Goal: Obtain resource: Download file/media

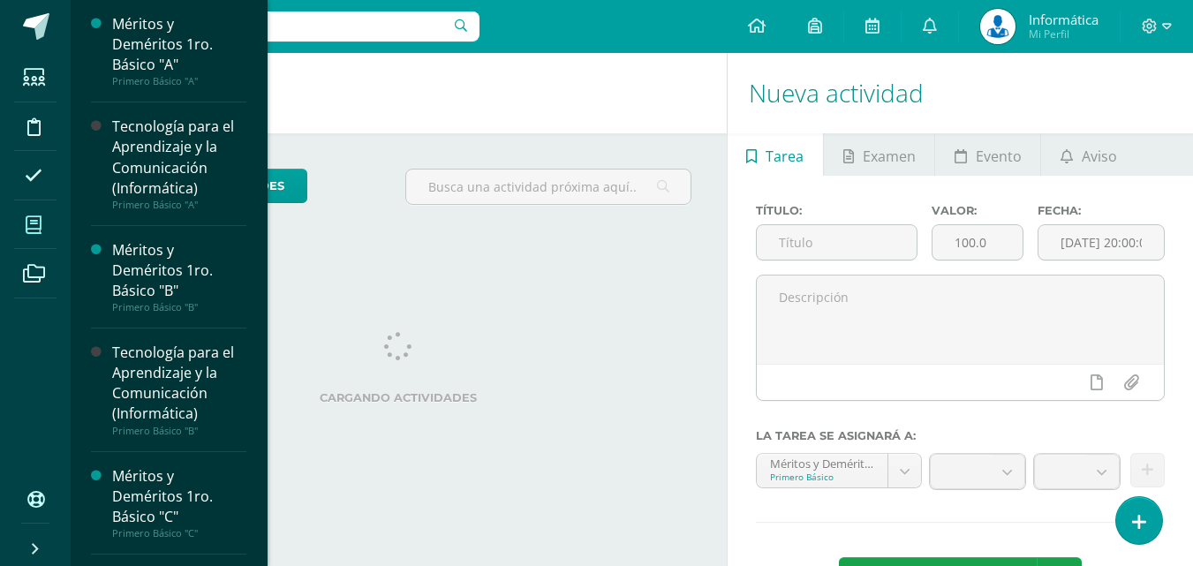
click at [33, 219] on icon at bounding box center [34, 225] width 16 height 18
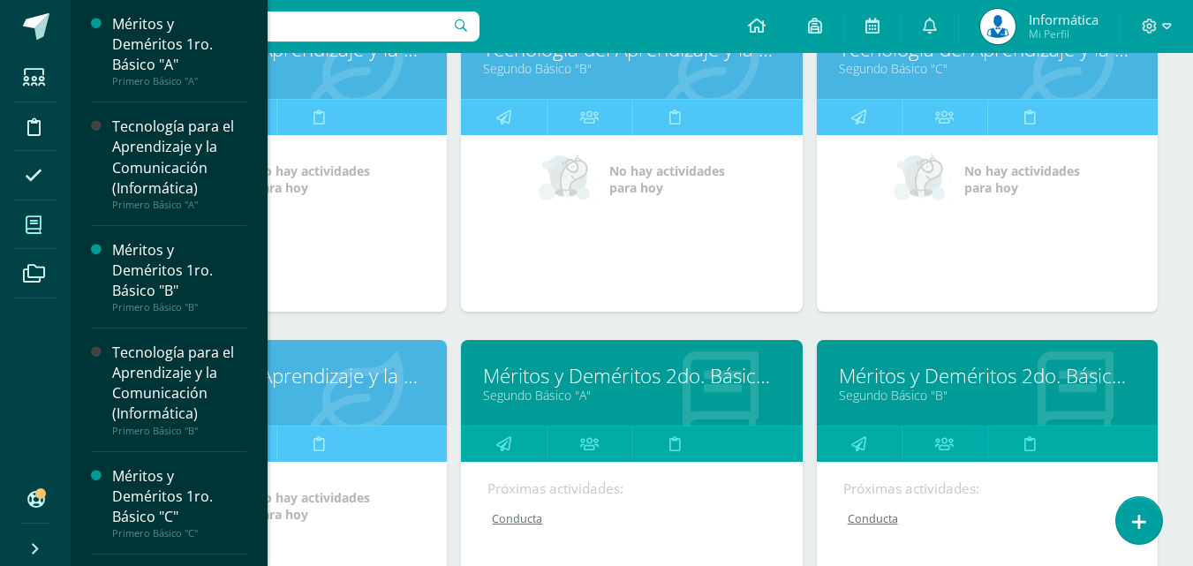
scroll to position [1737, 0]
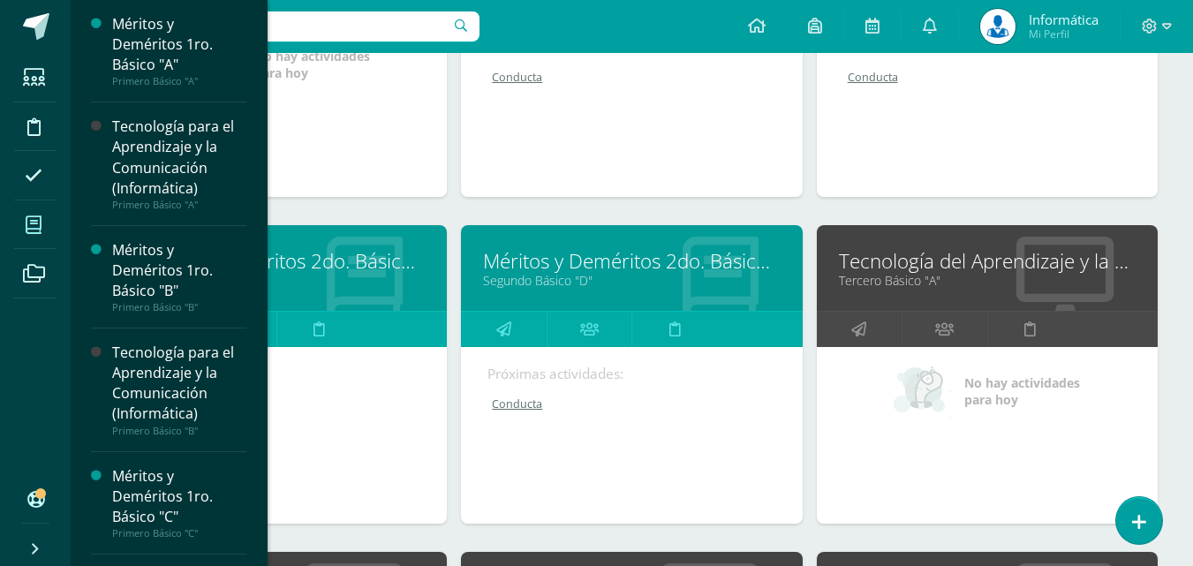
click at [1171, 211] on div "Todos los niveles Todos los niveles Primaria Complementaria Bachillerato en CCL…" at bounding box center [632, 539] width 1122 height 4170
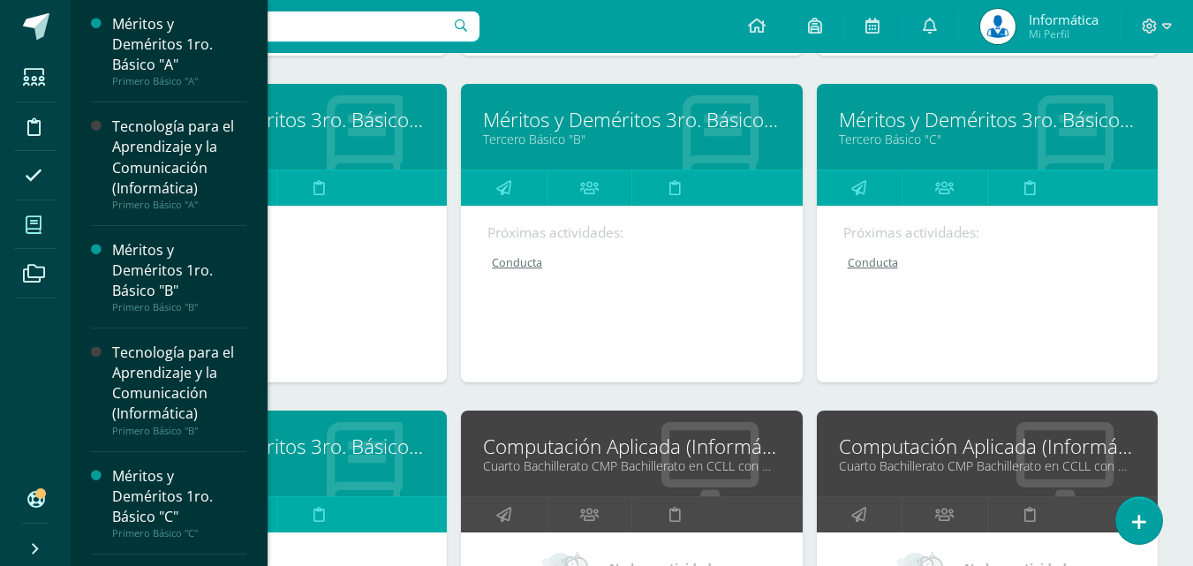
scroll to position [2885, 0]
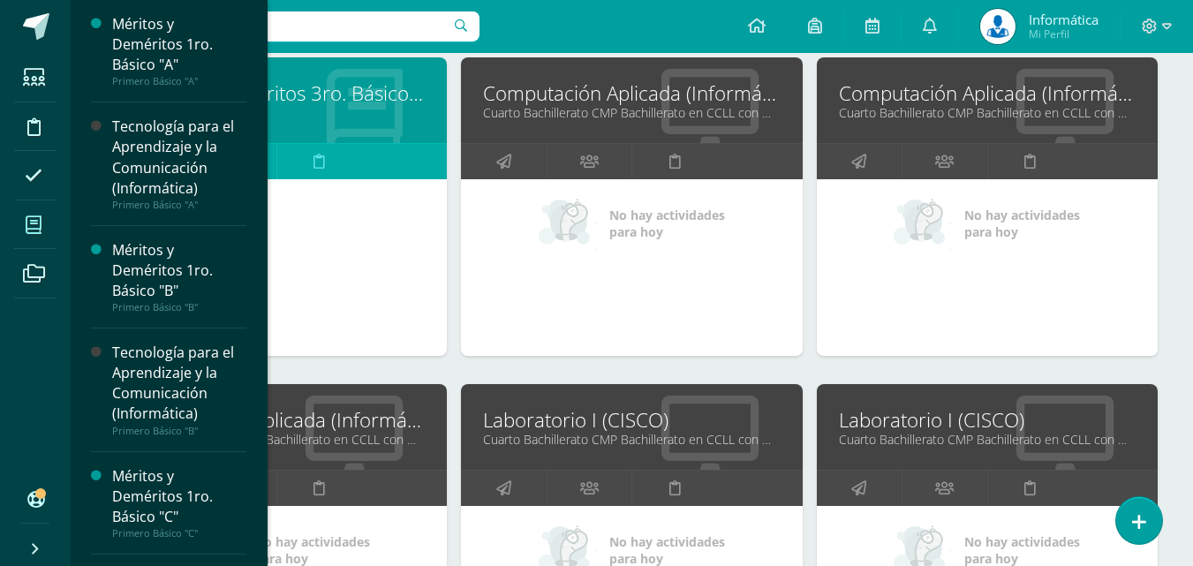
click at [902, 95] on link "Computación Aplicada (Informática)" at bounding box center [987, 92] width 297 height 27
click at [916, 415] on link "Laboratorio I (CISCO)" at bounding box center [987, 419] width 297 height 27
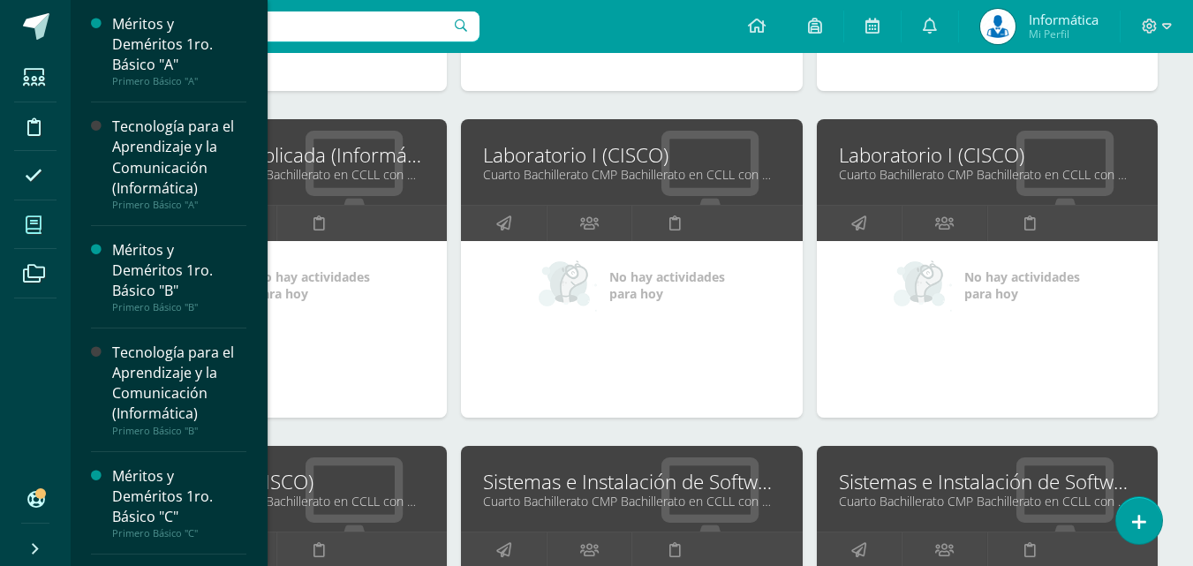
scroll to position [3327, 0]
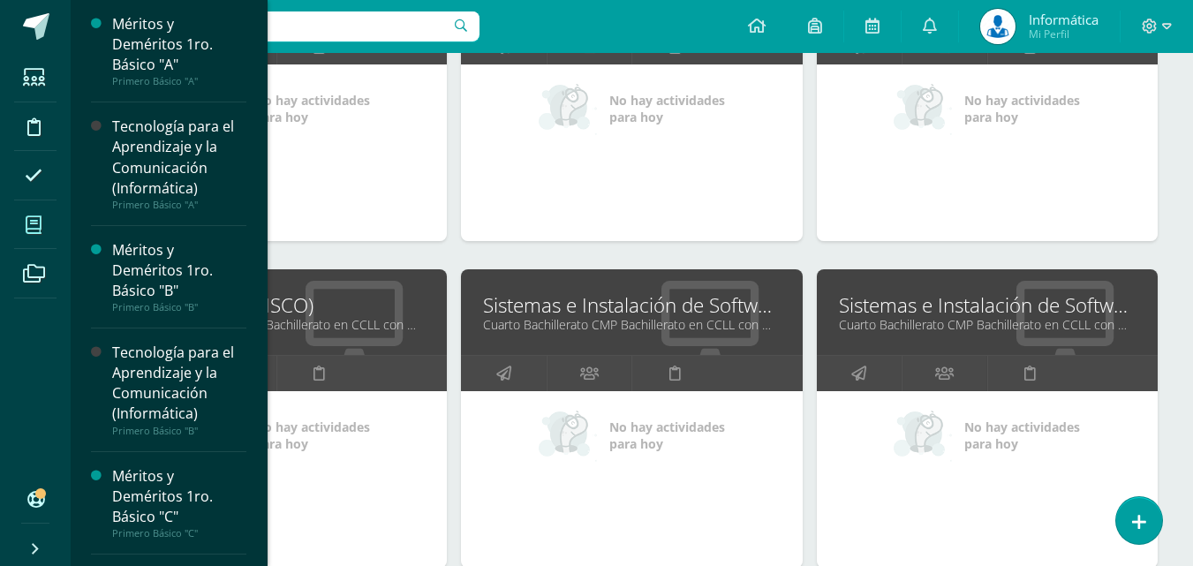
click at [895, 304] on link "Sistemas e Instalación de Software (Desarrollo de Software)" at bounding box center [987, 304] width 297 height 27
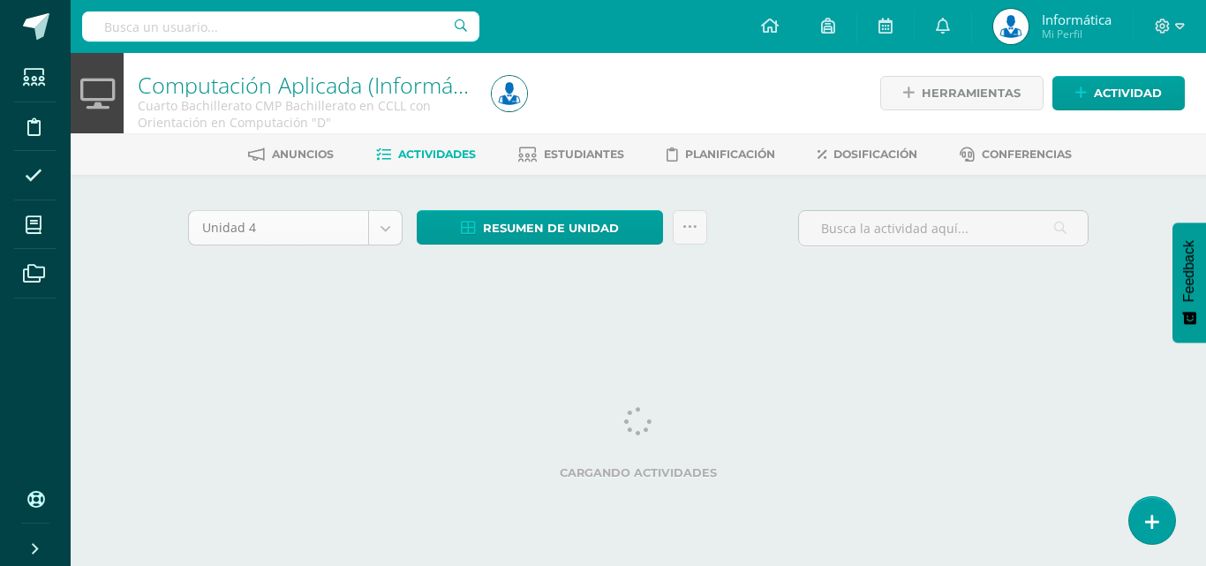
click at [361, 230] on body "Estudiantes Disciplina Asistencia Mis cursos Archivos Soporte Ayuda Reportar un…" at bounding box center [603, 164] width 1206 height 329
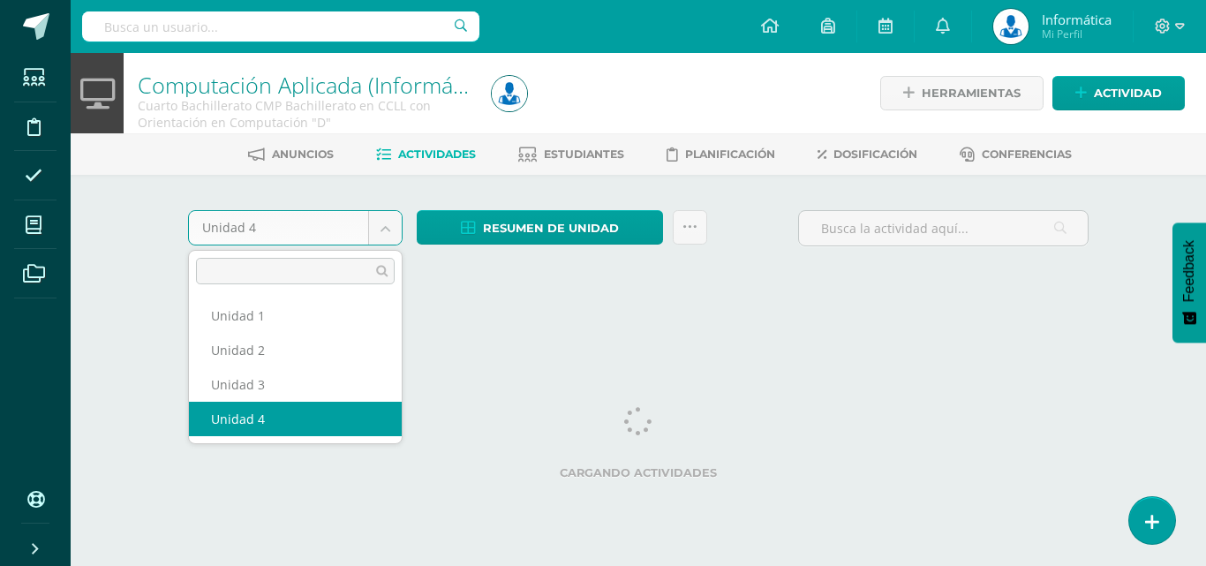
click at [381, 229] on body "Estudiantes Disciplina Asistencia Mis cursos Archivos Soporte Ayuda Reportar un…" at bounding box center [603, 164] width 1206 height 329
click at [377, 230] on body "Estudiantes Disciplina Asistencia Mis cursos Archivos Soporte Ayuda Reportar un…" at bounding box center [603, 164] width 1206 height 329
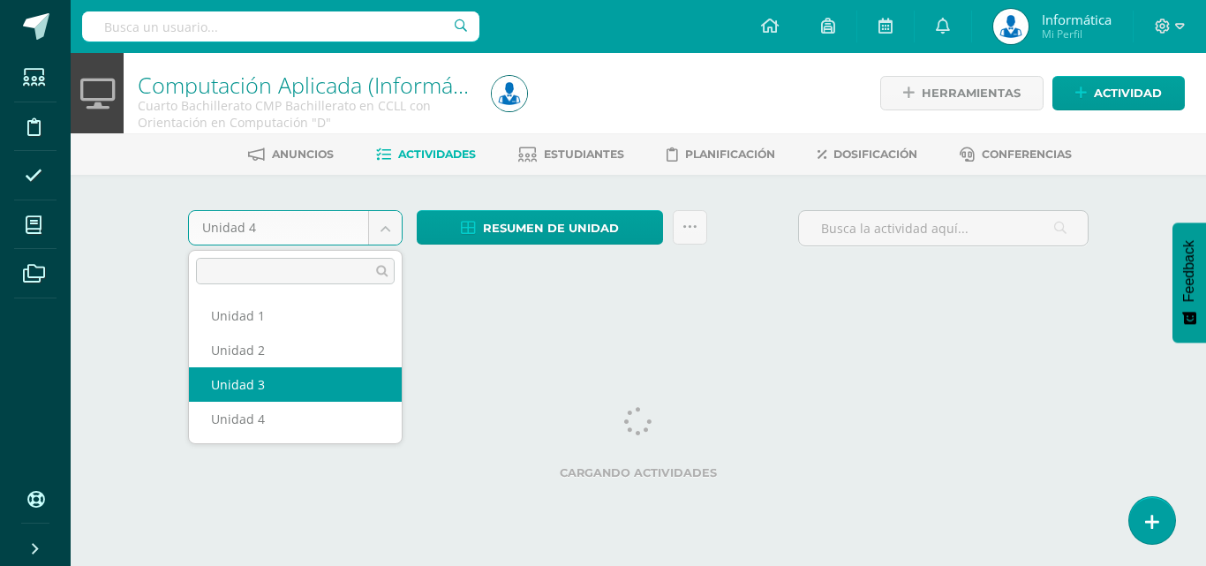
select select "Unidad 3"
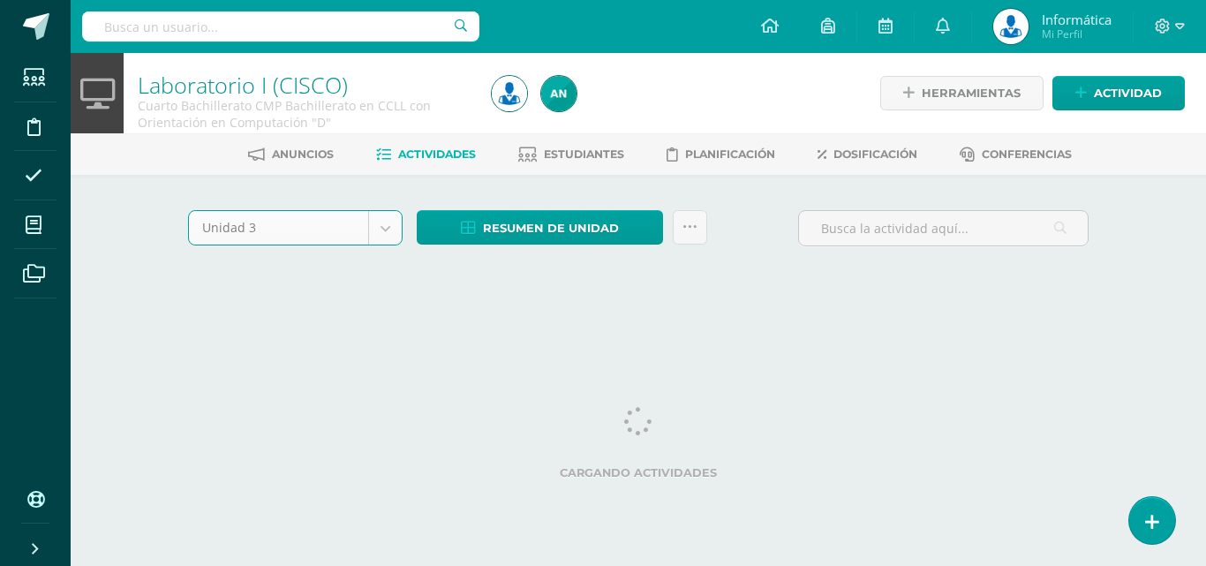
select select "Unidad 3"
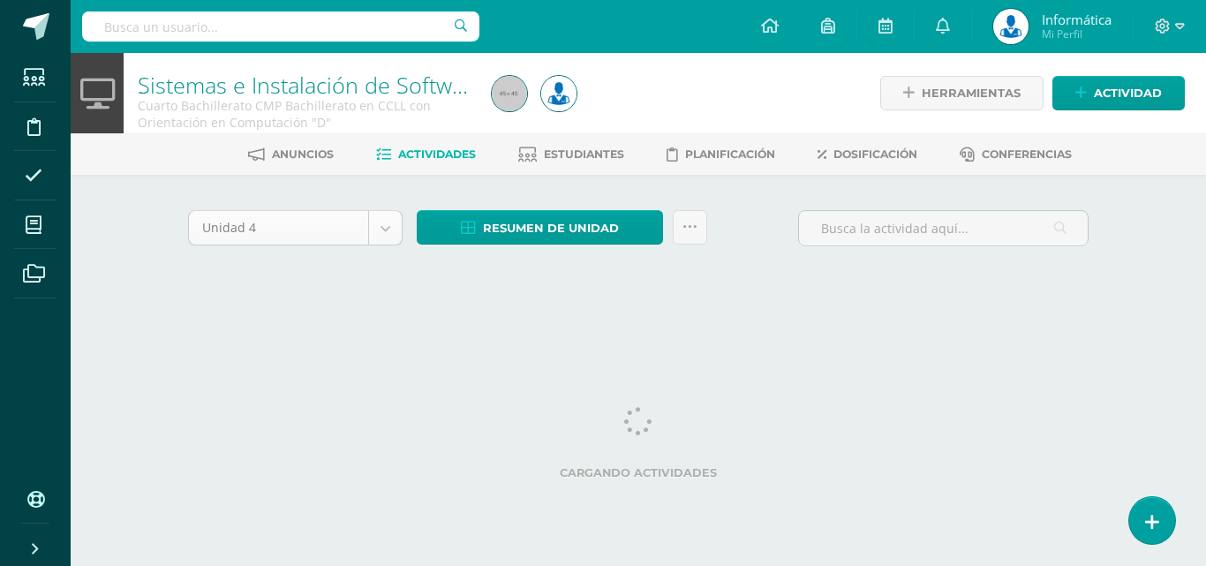
click at [321, 229] on body "Estudiantes Disciplina Asistencia Mis cursos Archivos Soporte Ayuda Reportar un…" at bounding box center [603, 164] width 1206 height 329
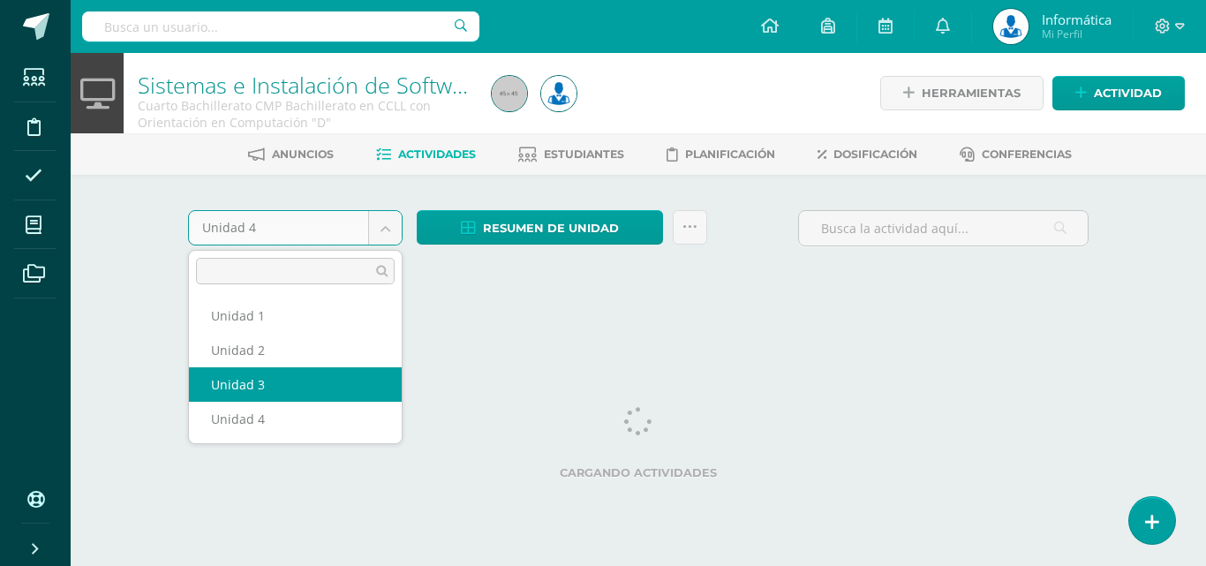
select select "Unidad 3"
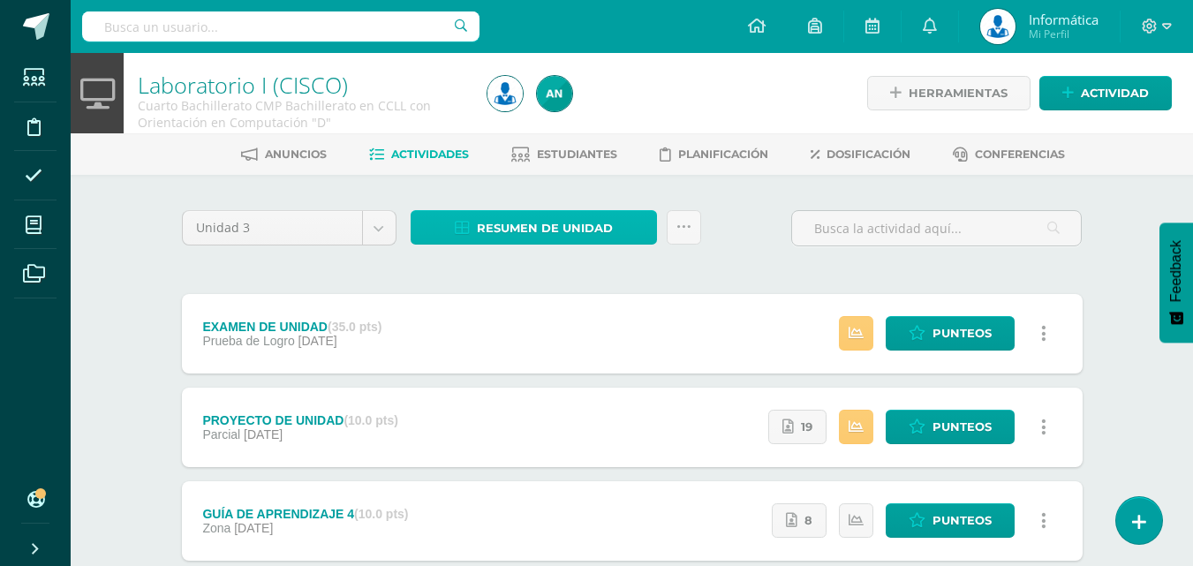
click at [521, 230] on span "Resumen de unidad" at bounding box center [545, 228] width 136 height 33
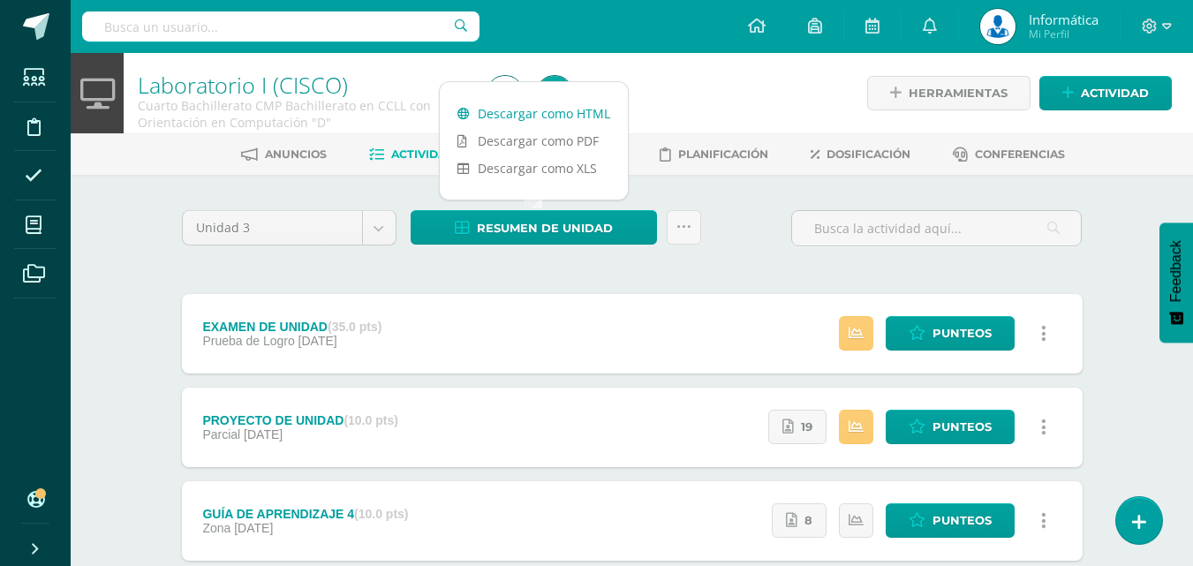
click at [521, 121] on link "Descargar como HTML" at bounding box center [534, 113] width 188 height 27
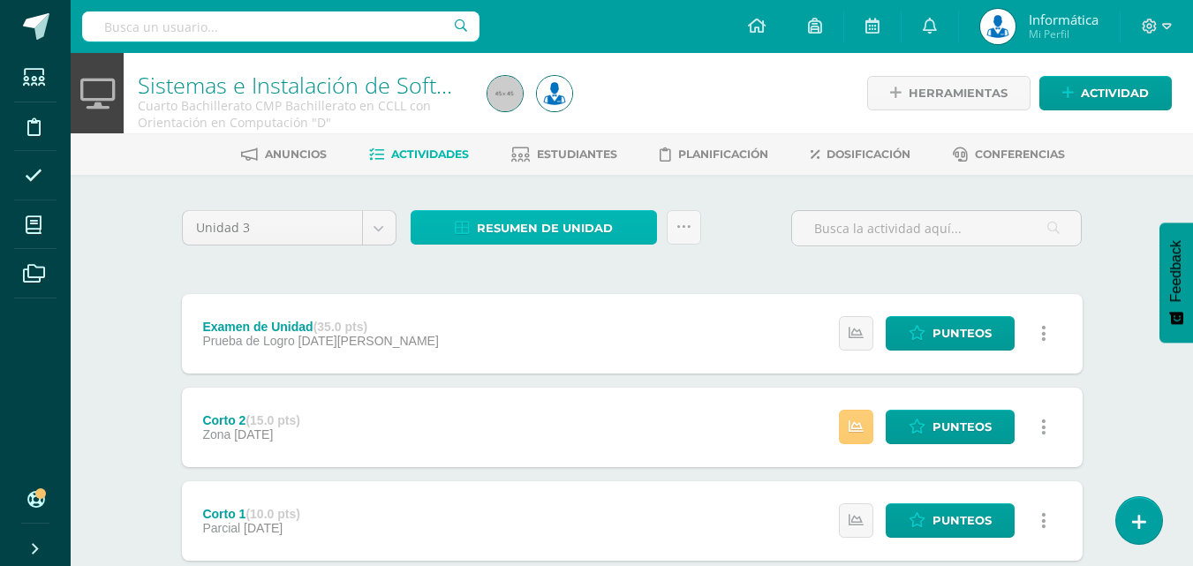
click at [575, 226] on span "Resumen de unidad" at bounding box center [545, 228] width 136 height 33
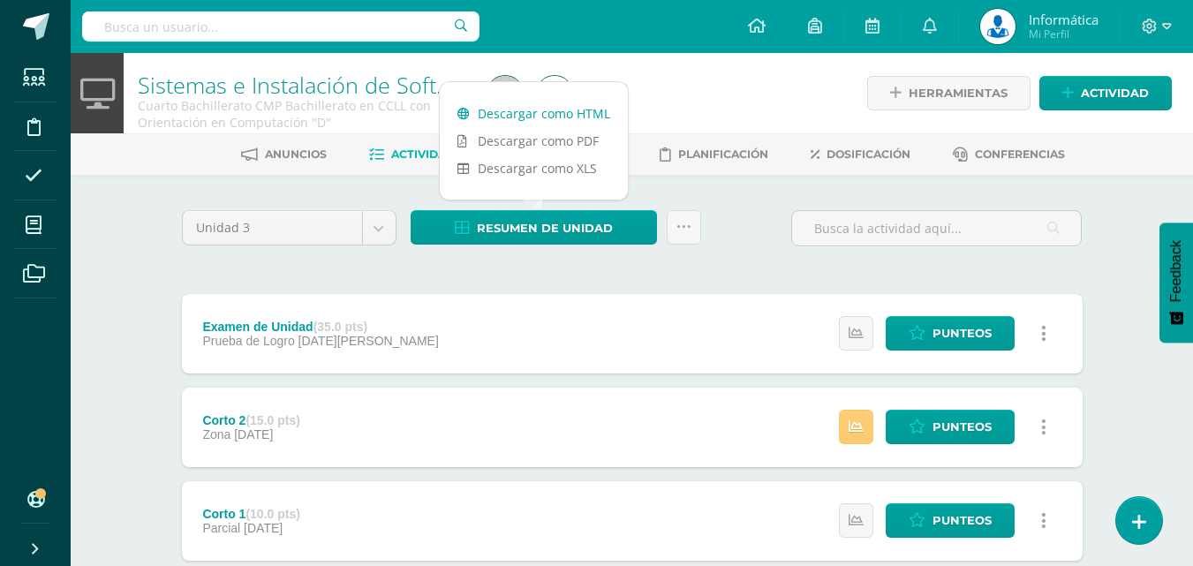
click at [586, 113] on link "Descargar como HTML" at bounding box center [534, 113] width 188 height 27
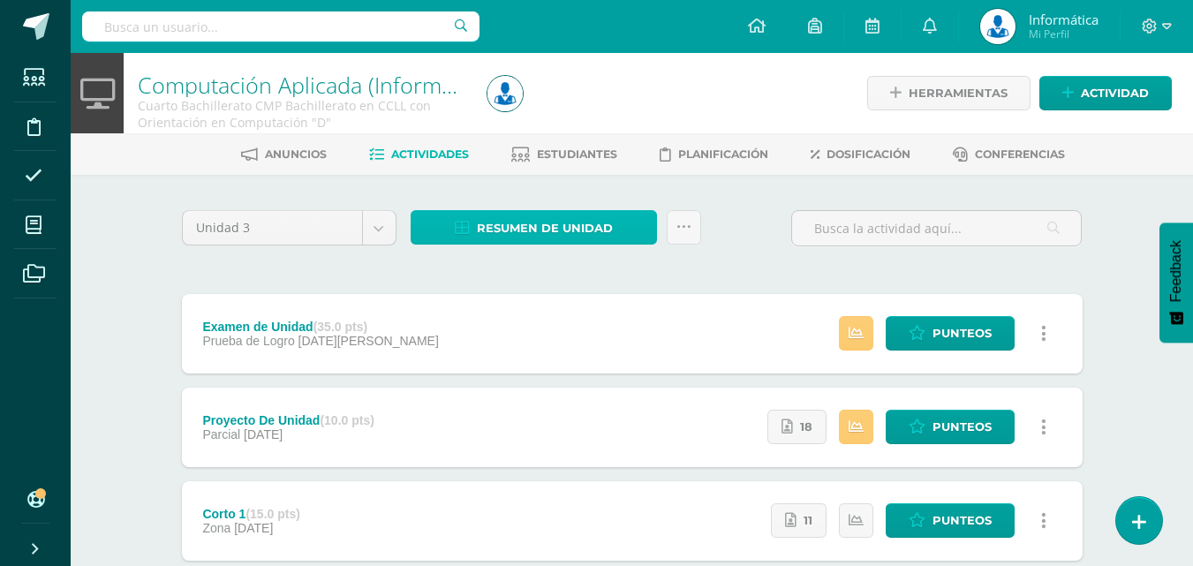
click at [521, 224] on span "Resumen de unidad" at bounding box center [545, 228] width 136 height 33
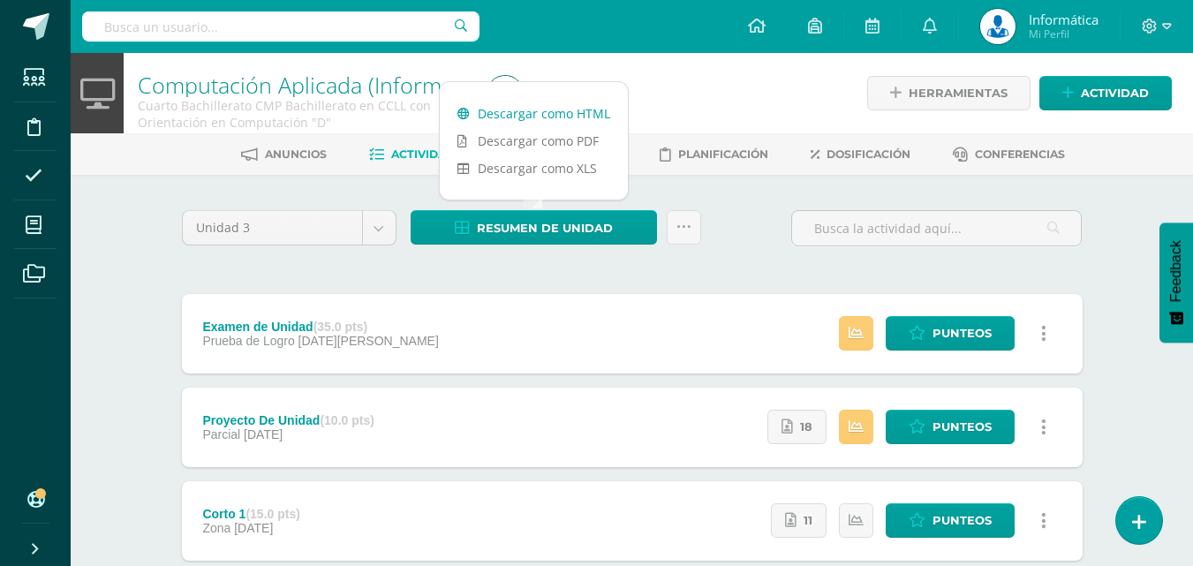
click at [574, 112] on link "Descargar como HTML" at bounding box center [534, 113] width 188 height 27
click at [565, 117] on link "Descargar como HTML" at bounding box center [534, 113] width 188 height 27
